Goal: Task Accomplishment & Management: Use online tool/utility

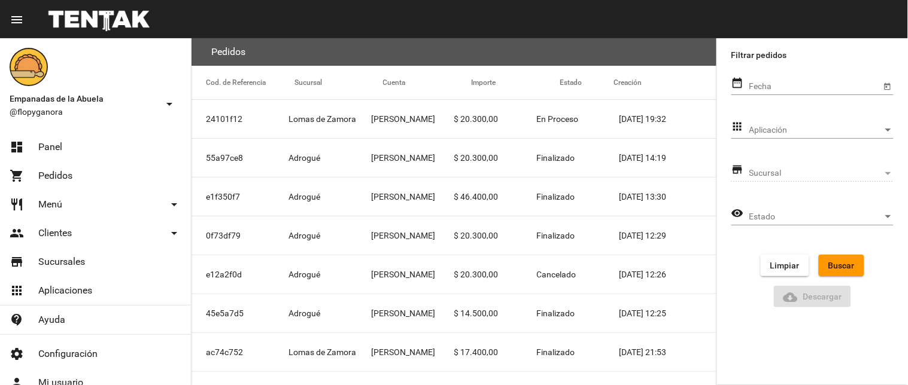
click at [145, 150] on link "dashboard Panel" at bounding box center [95, 147] width 191 height 29
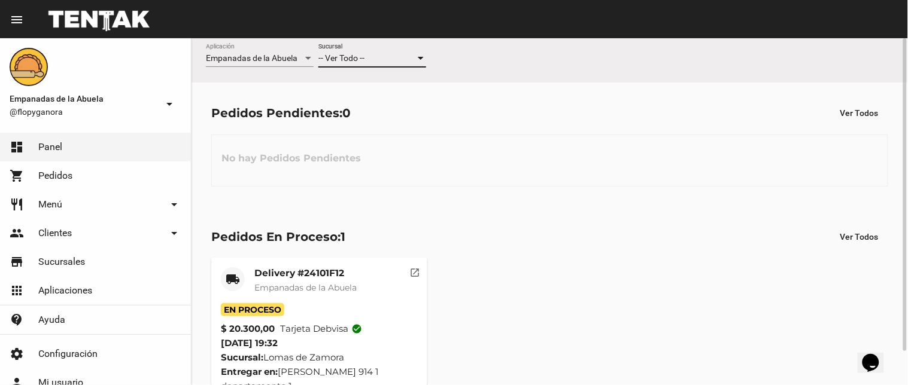
click at [419, 60] on div at bounding box center [421, 58] width 6 height 3
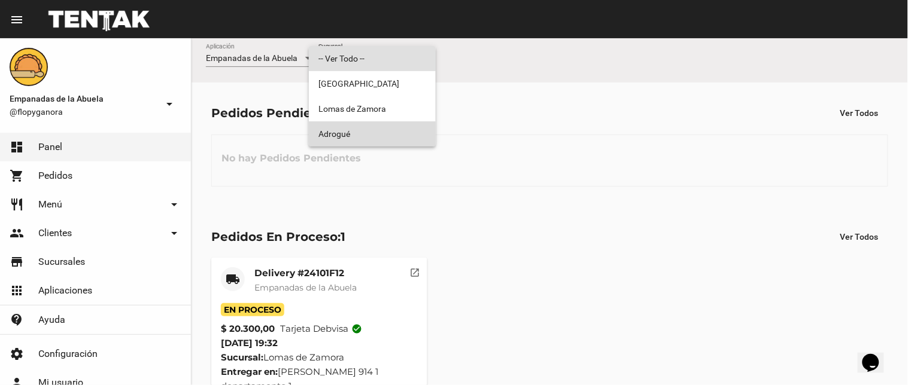
click at [358, 132] on span "Adrogué" at bounding box center [372, 133] width 108 height 25
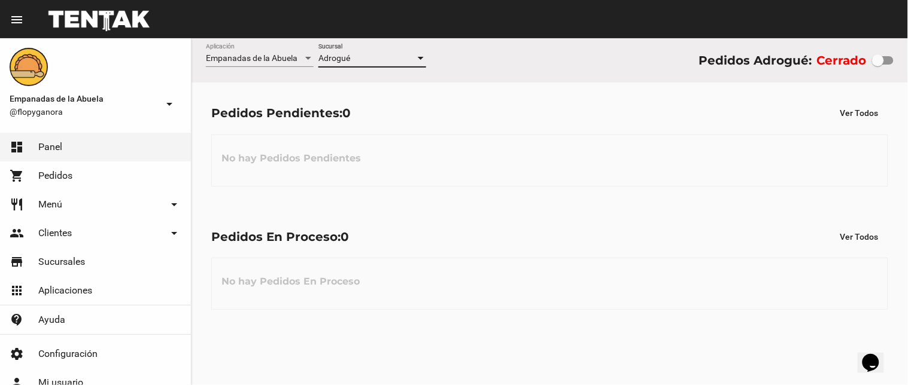
drag, startPoint x: 876, startPoint y: 59, endPoint x: 907, endPoint y: 55, distance: 31.9
click at [907, 55] on div "Empanadas de la Abuela Aplicación Adrogué Sucursal Pedidos Adrogué: Cerrado" at bounding box center [550, 60] width 716 height 44
checkbox input "true"
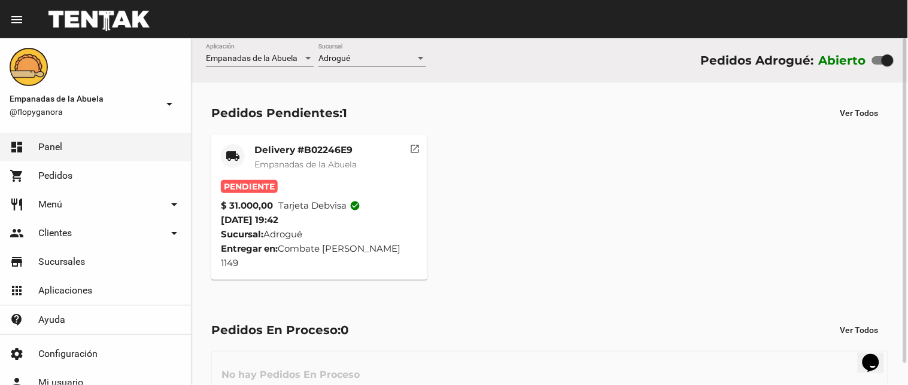
click at [313, 147] on mat-card-title "Delivery #B02246E9" at bounding box center [305, 150] width 102 height 12
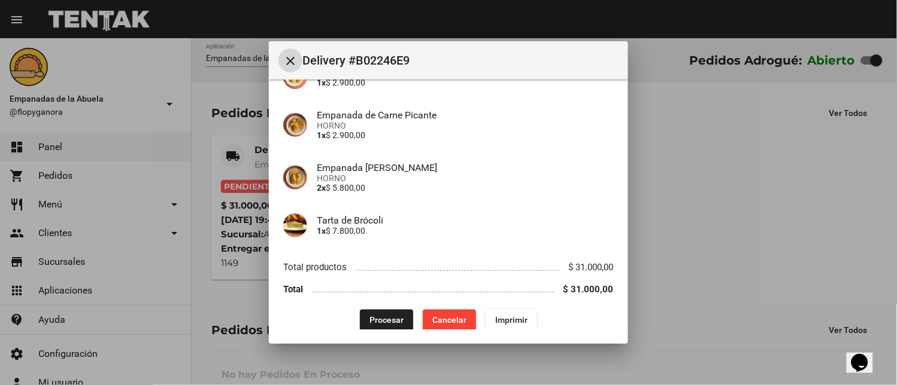
scroll to position [266, 0]
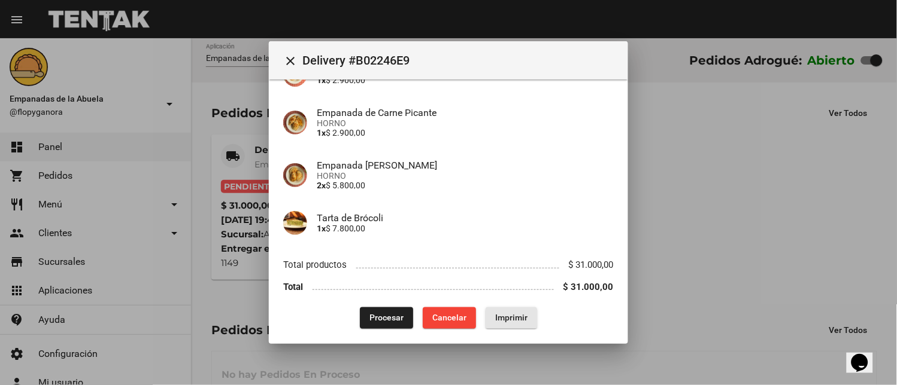
click at [502, 316] on span "Imprimir" at bounding box center [511, 319] width 32 height 10
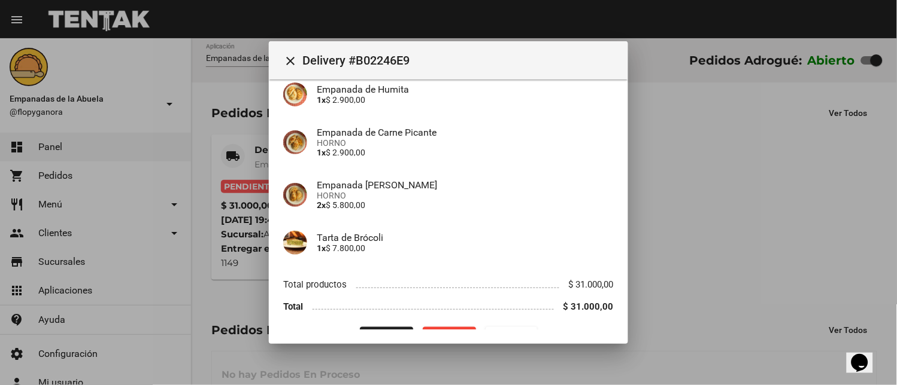
scroll to position [274, 0]
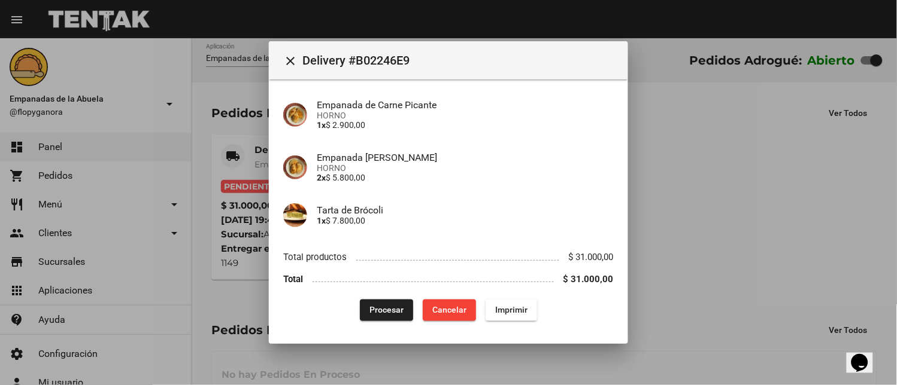
click at [388, 306] on span "Procesar" at bounding box center [386, 311] width 34 height 10
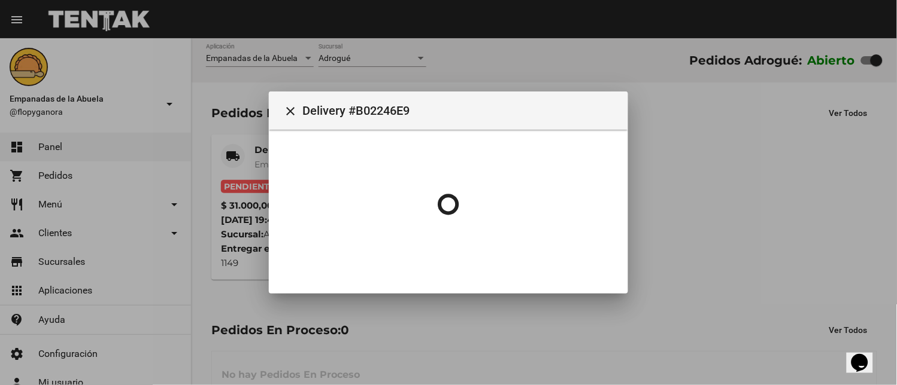
scroll to position [0, 0]
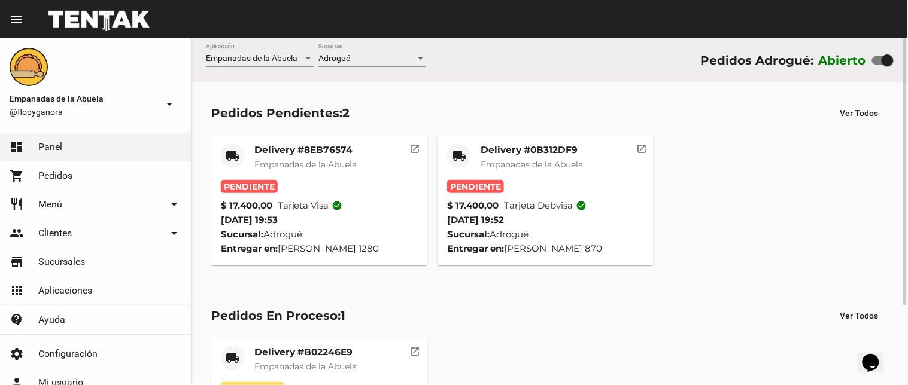
click at [528, 152] on mat-card-title "Delivery #0B312DF9" at bounding box center [532, 150] width 102 height 12
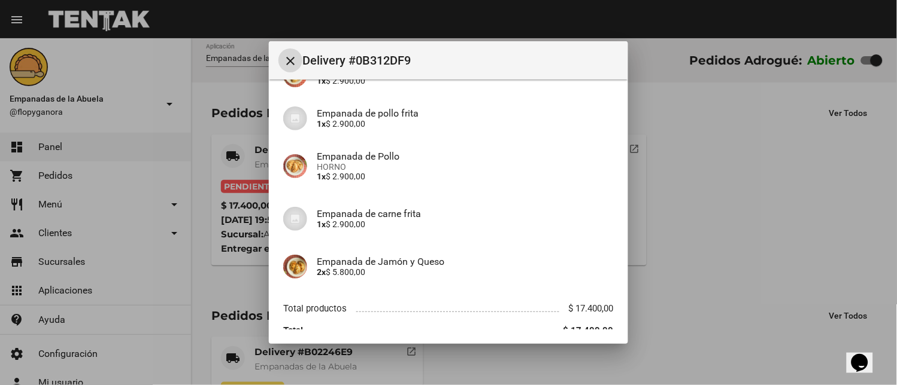
scroll to position [178, 0]
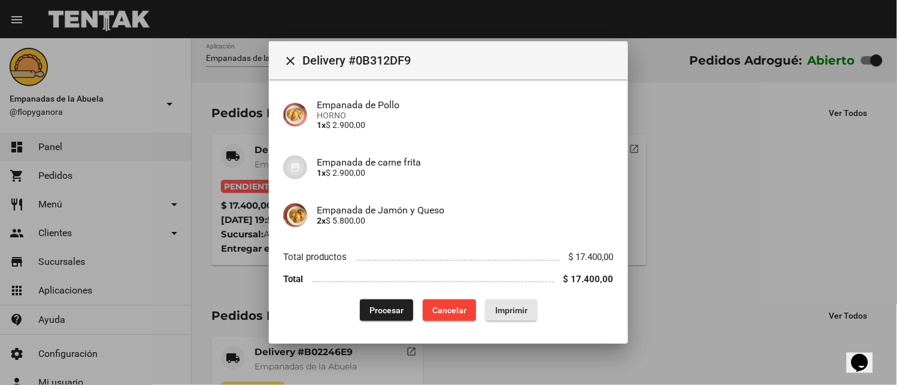
click at [495, 311] on span "Imprimir" at bounding box center [511, 311] width 32 height 10
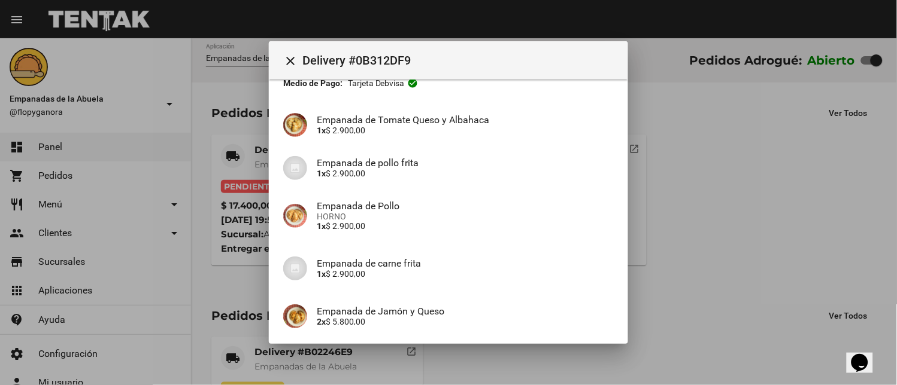
scroll to position [178, 0]
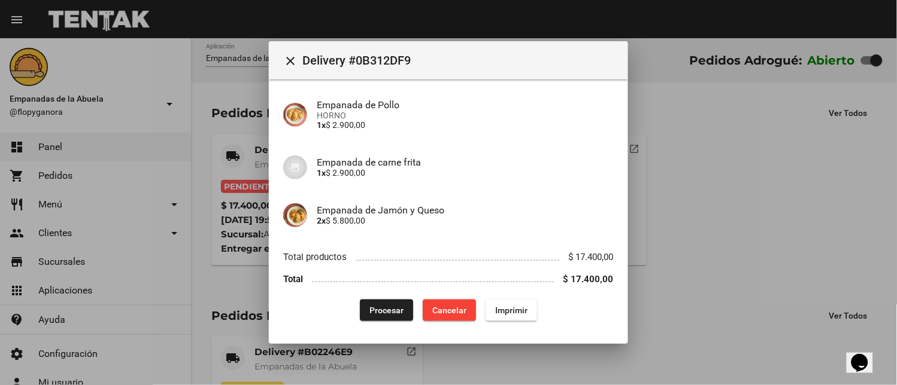
click at [379, 302] on button "Procesar" at bounding box center [386, 311] width 53 height 22
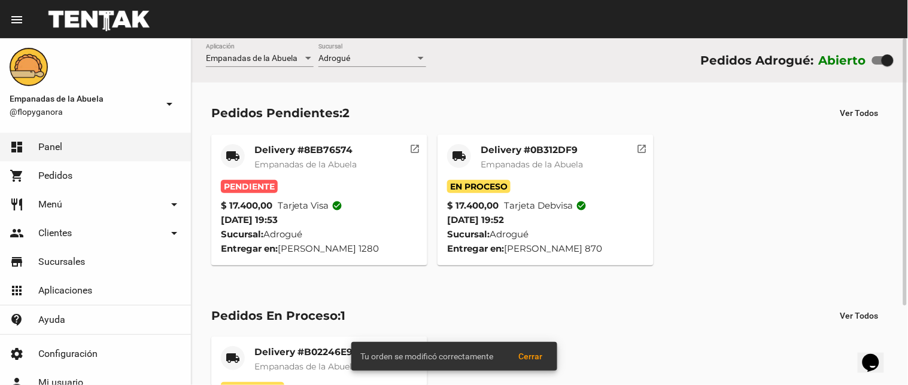
click at [320, 148] on mat-card-title "Delivery #8EB76574" at bounding box center [305, 150] width 102 height 12
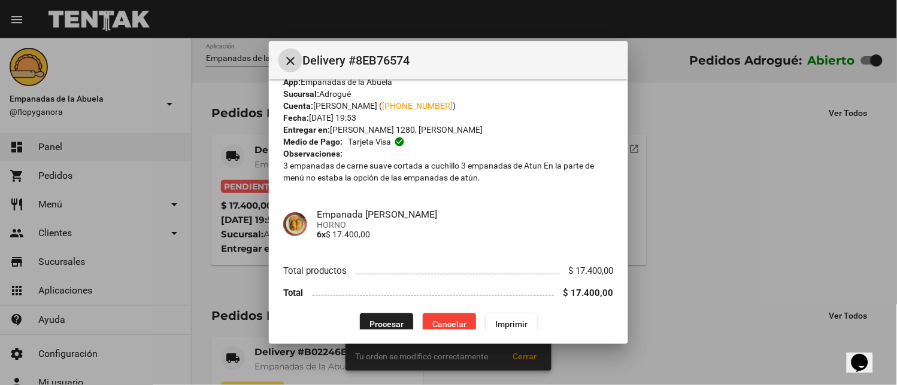
scroll to position [32, 0]
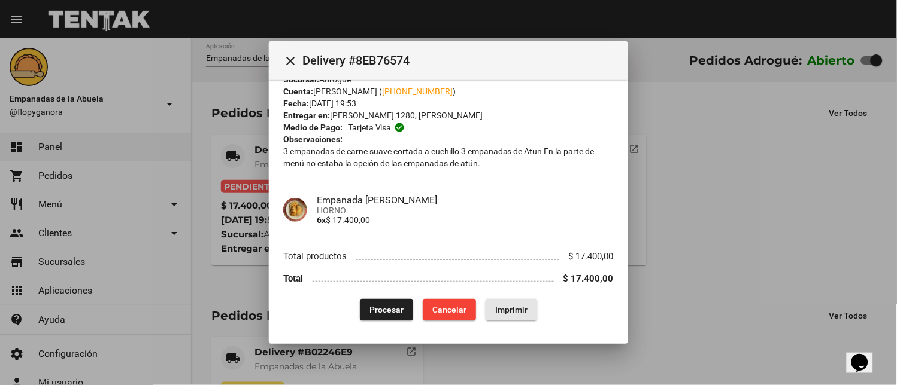
click at [502, 311] on span "Imprimir" at bounding box center [511, 310] width 32 height 10
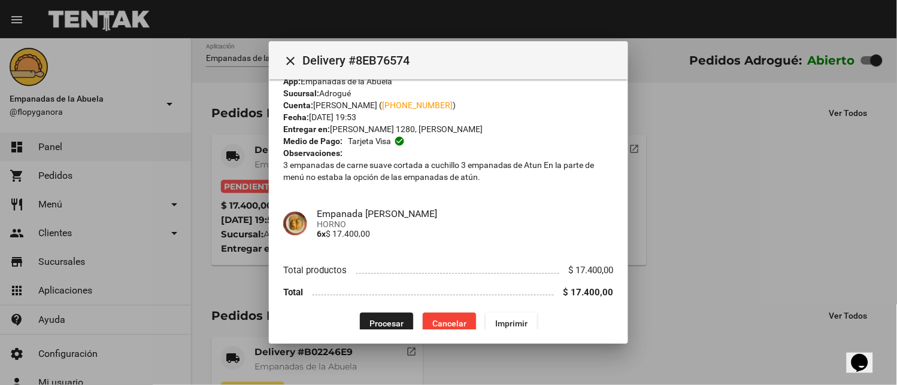
scroll to position [32, 0]
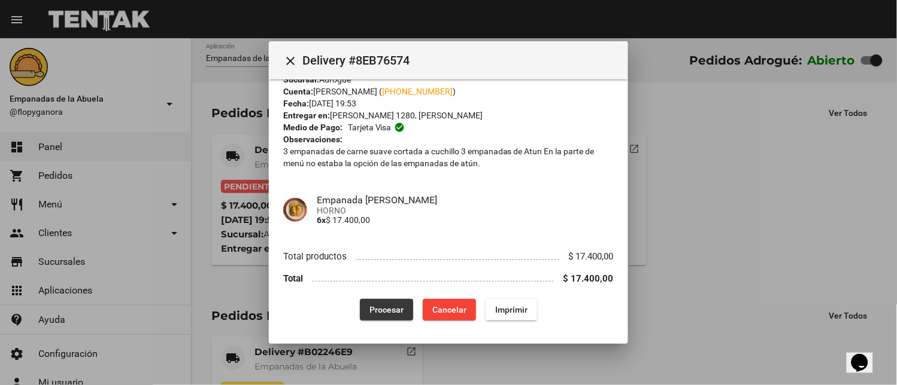
click at [382, 305] on span "Procesar" at bounding box center [386, 310] width 34 height 10
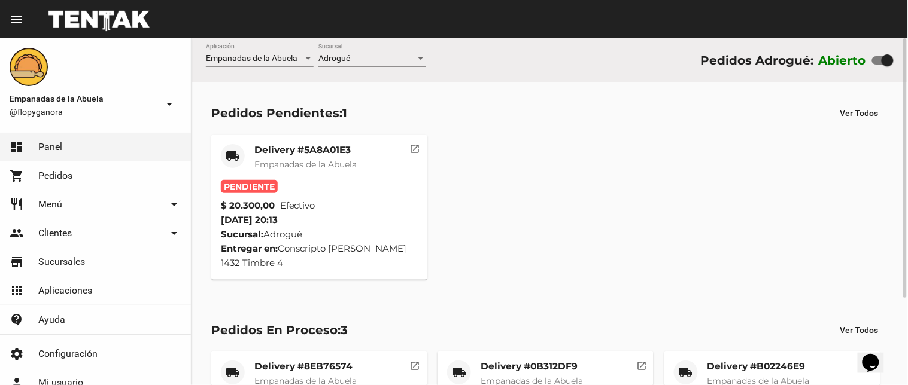
click at [304, 150] on mat-card-title "Delivery #5A8A01E3" at bounding box center [305, 150] width 102 height 12
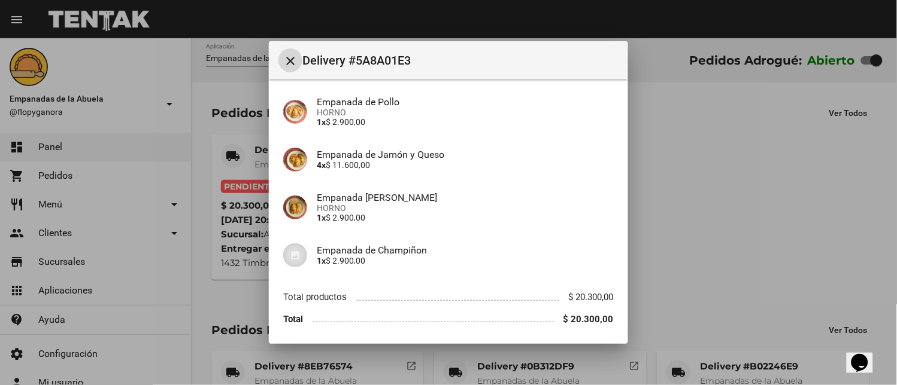
scroll to position [135, 0]
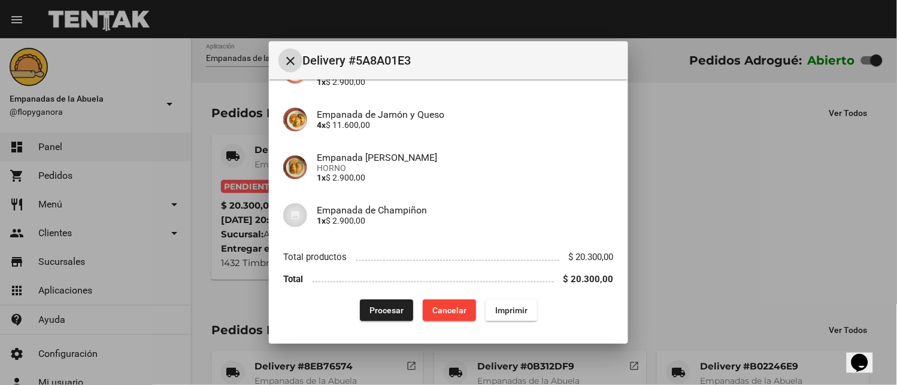
click at [518, 310] on span "Imprimir" at bounding box center [511, 311] width 32 height 10
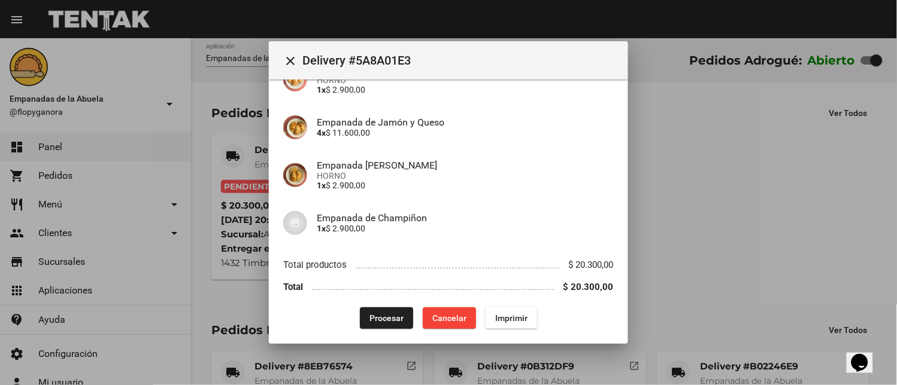
scroll to position [135, 0]
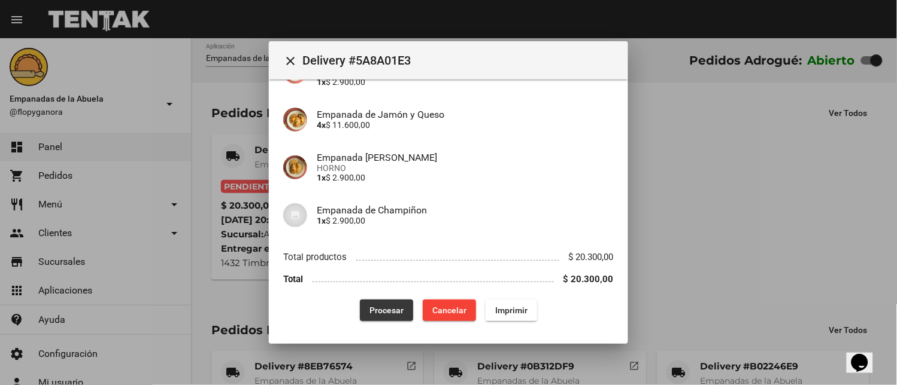
click at [360, 306] on button "Procesar" at bounding box center [386, 311] width 53 height 22
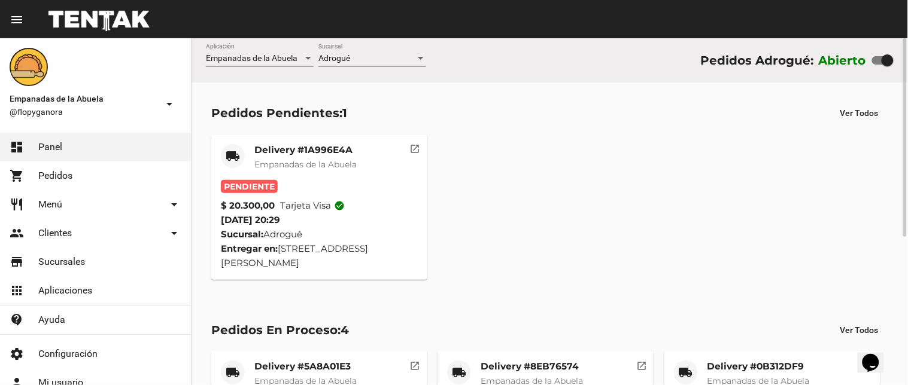
click at [317, 150] on mat-card-title "Delivery #1A996E4A" at bounding box center [305, 150] width 102 height 12
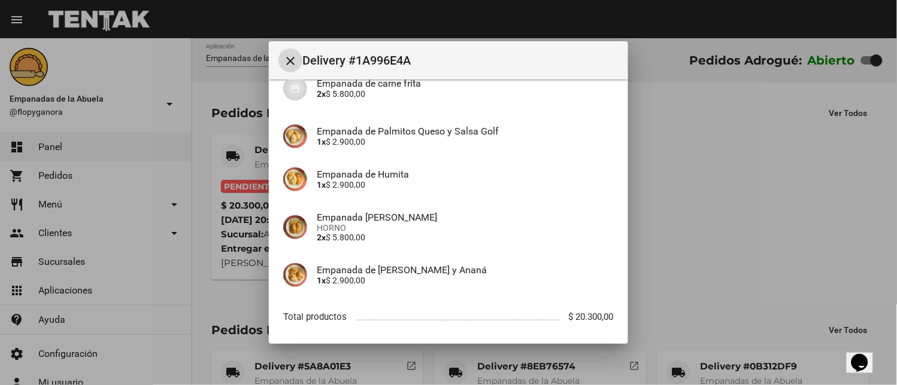
scroll to position [178, 0]
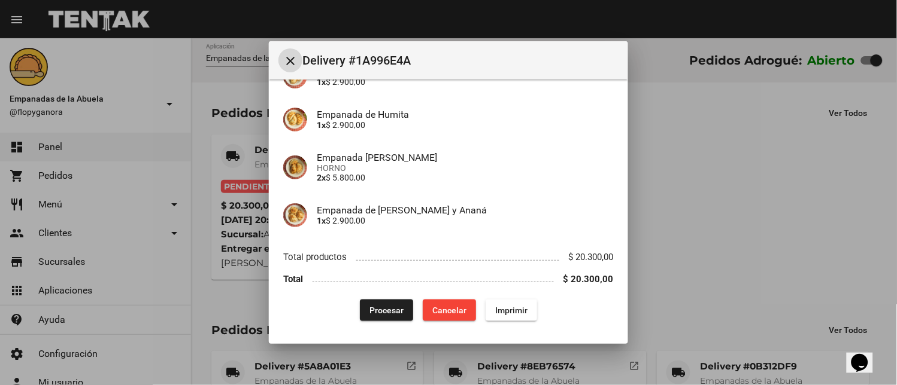
drag, startPoint x: 500, startPoint y: 309, endPoint x: 461, endPoint y: 253, distance: 68.1
click at [499, 309] on span "Imprimir" at bounding box center [511, 311] width 32 height 10
click at [378, 306] on span "Procesar" at bounding box center [386, 311] width 34 height 10
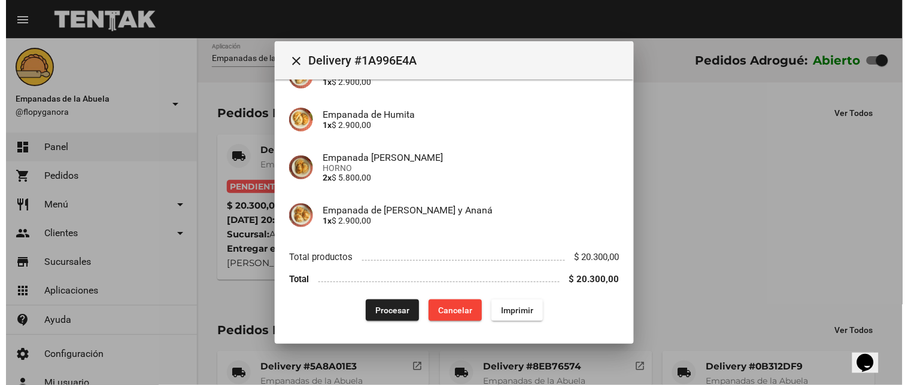
scroll to position [0, 0]
